Goal: Navigation & Orientation: Find specific page/section

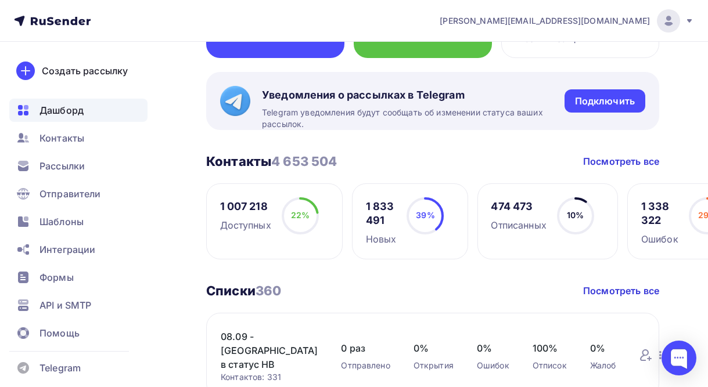
scroll to position [196, 0]
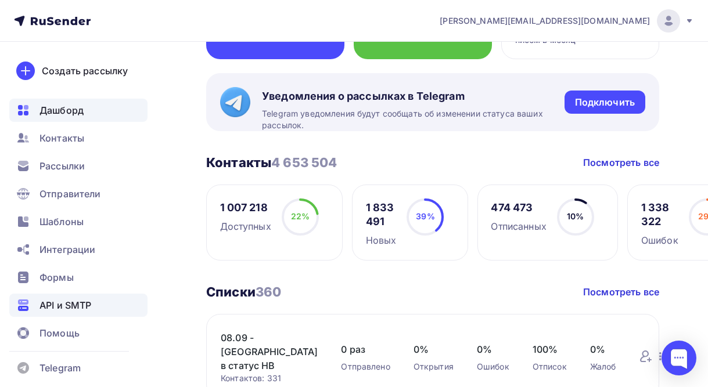
click at [64, 306] on span "API и SMTP" at bounding box center [65, 305] width 52 height 14
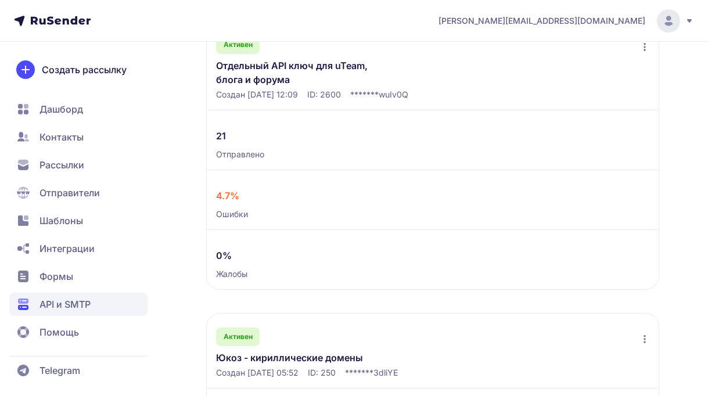
scroll to position [260, 0]
click at [243, 74] on link "Отдельный API ключ для uTeam, блога и форума" at bounding box center [306, 72] width 180 height 28
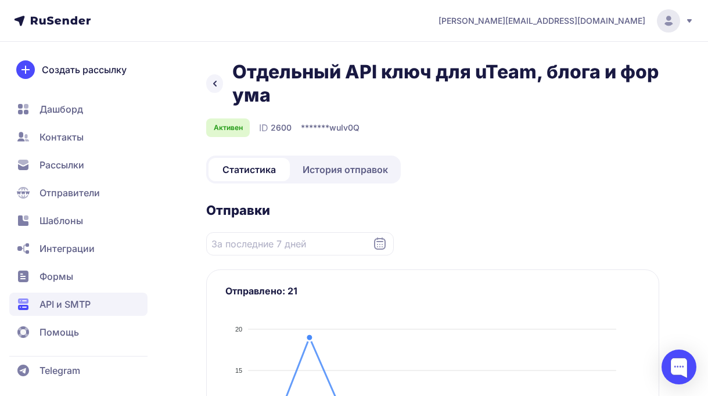
click at [216, 84] on icon at bounding box center [215, 84] width 14 height 14
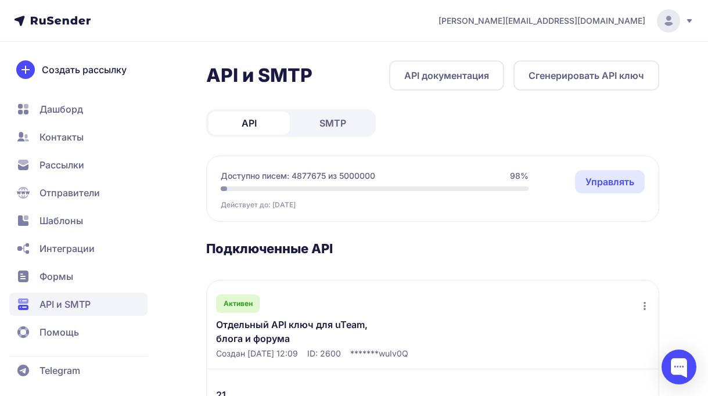
click at [324, 114] on link "SMTP" at bounding box center [332, 122] width 81 height 23
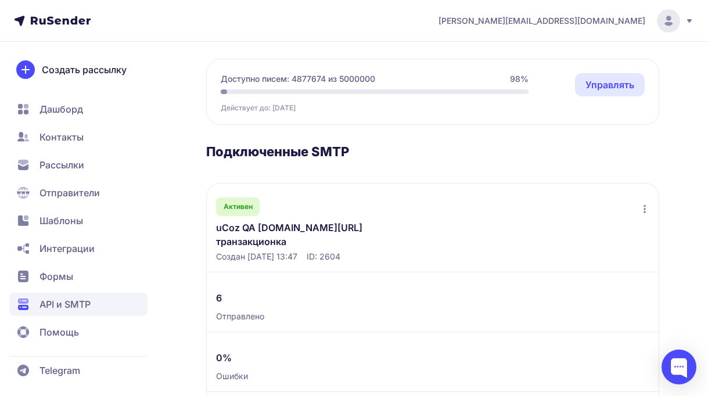
scroll to position [104, 0]
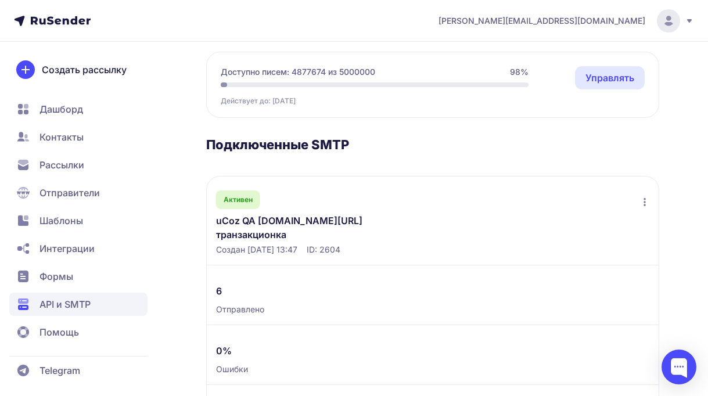
click at [271, 221] on link "uCoz QA [DOMAIN_NAME][URL] транзакционка" at bounding box center [306, 228] width 180 height 28
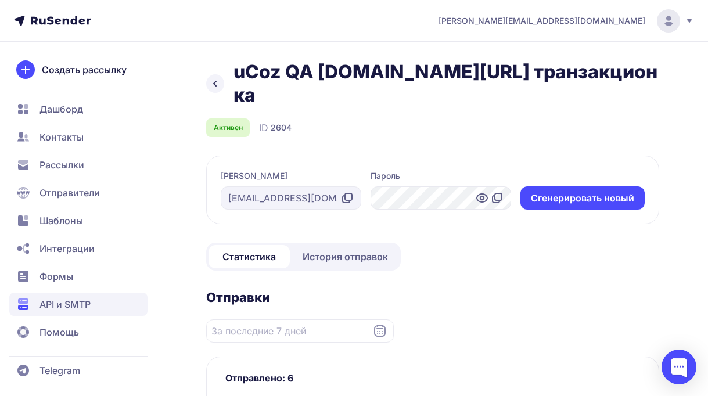
click at [71, 99] on span "Дашборд" at bounding box center [78, 109] width 138 height 23
